Goal: Task Accomplishment & Management: Manage account settings

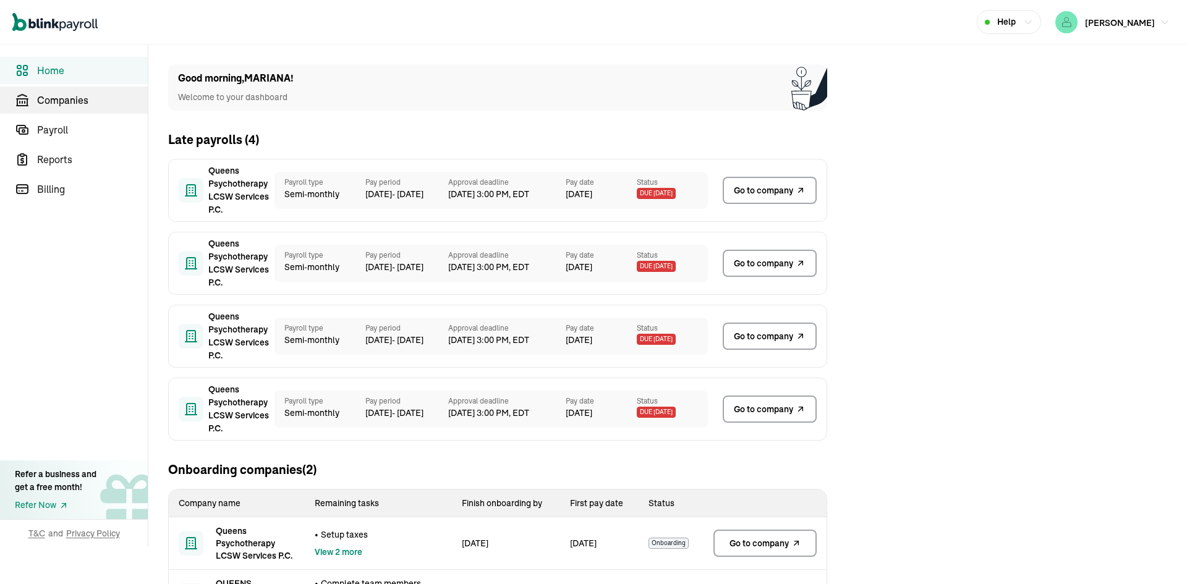
click at [121, 95] on span "Companies" at bounding box center [92, 100] width 111 height 15
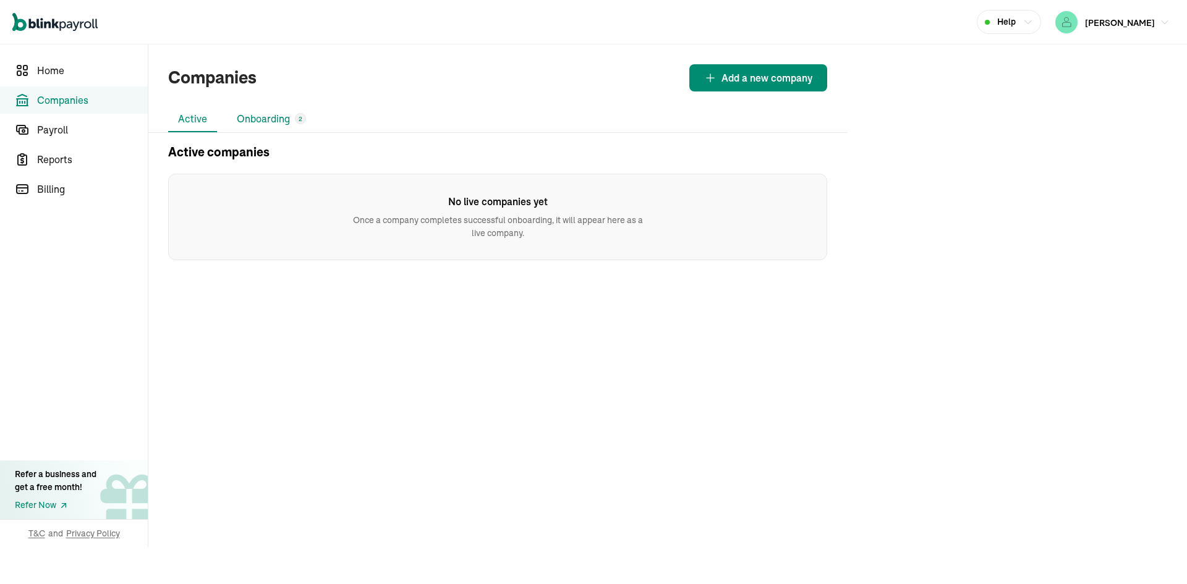
click at [253, 117] on li "Onboarding 2" at bounding box center [271, 119] width 89 height 26
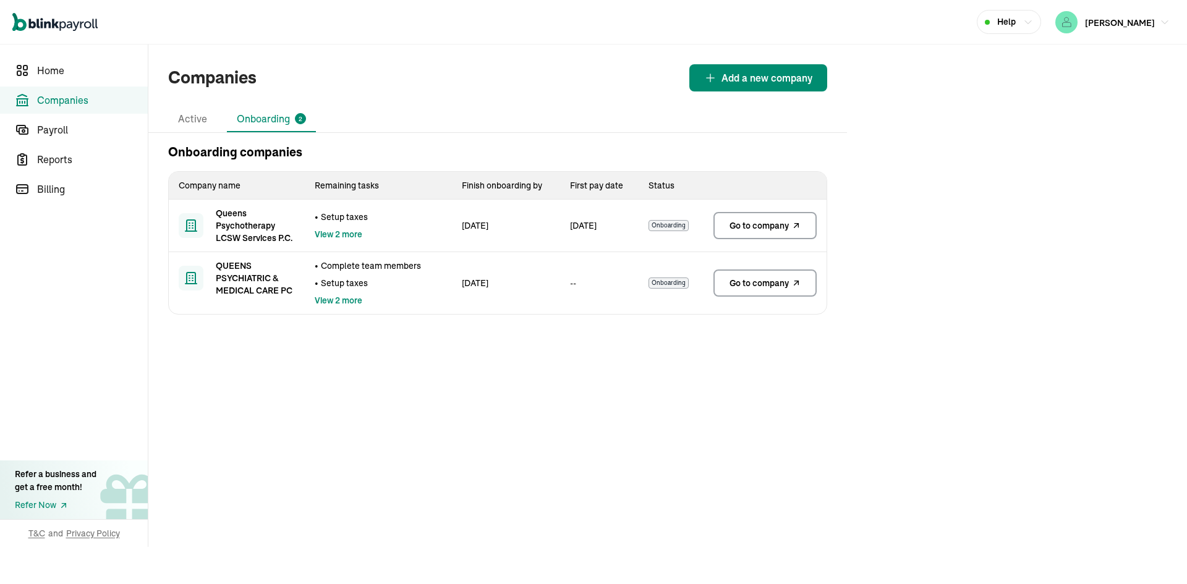
click at [747, 227] on span "Go to company" at bounding box center [758, 225] width 59 height 12
click at [757, 290] on link "Go to company" at bounding box center [764, 283] width 103 height 27
